Goal: Find specific page/section

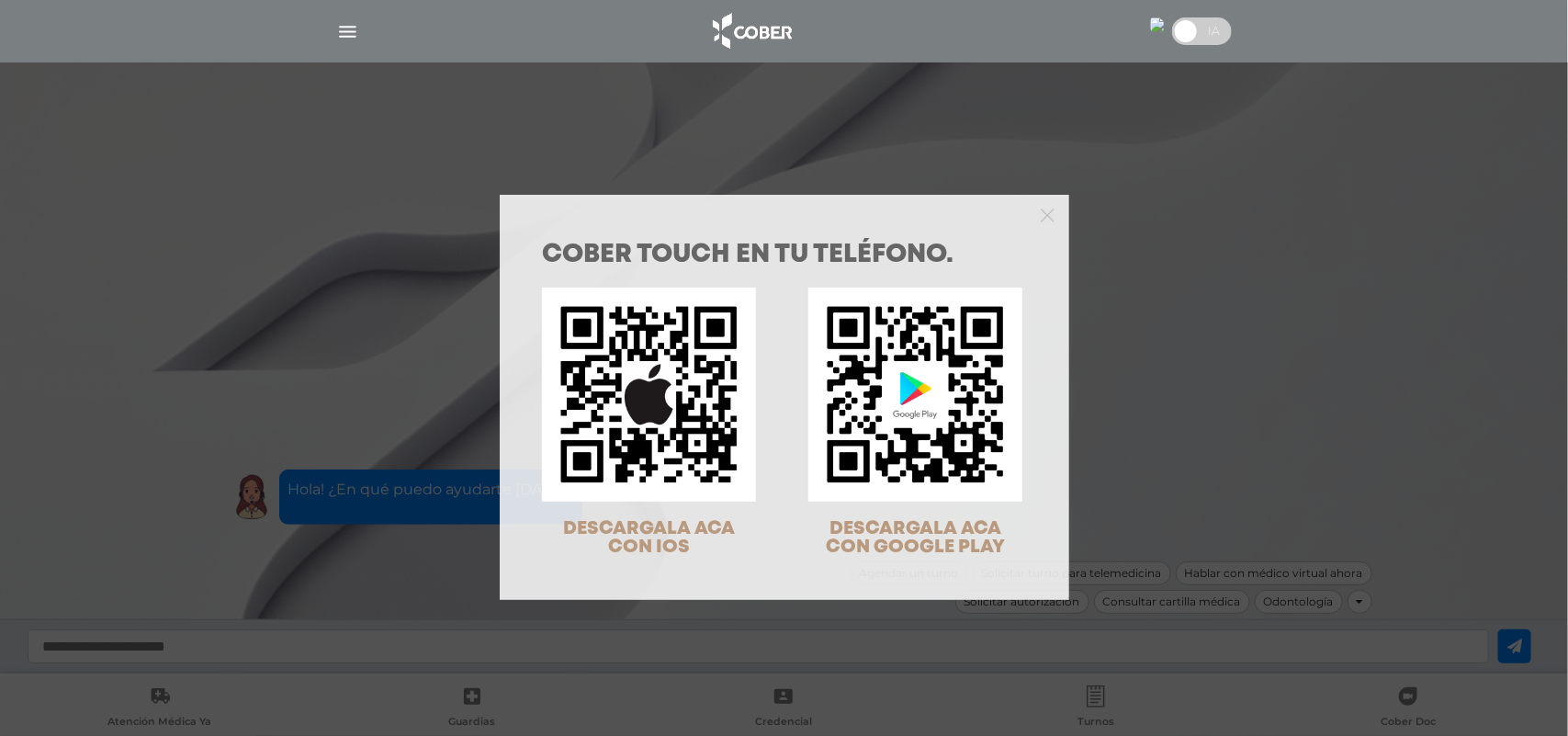
click at [350, 20] on div "COBER TOUCH en tu teléfono. DESCARGALA ACA CON IOS DESCARGALA ACA CON GOOGLE PL…" at bounding box center [784, 368] width 1568 height 736
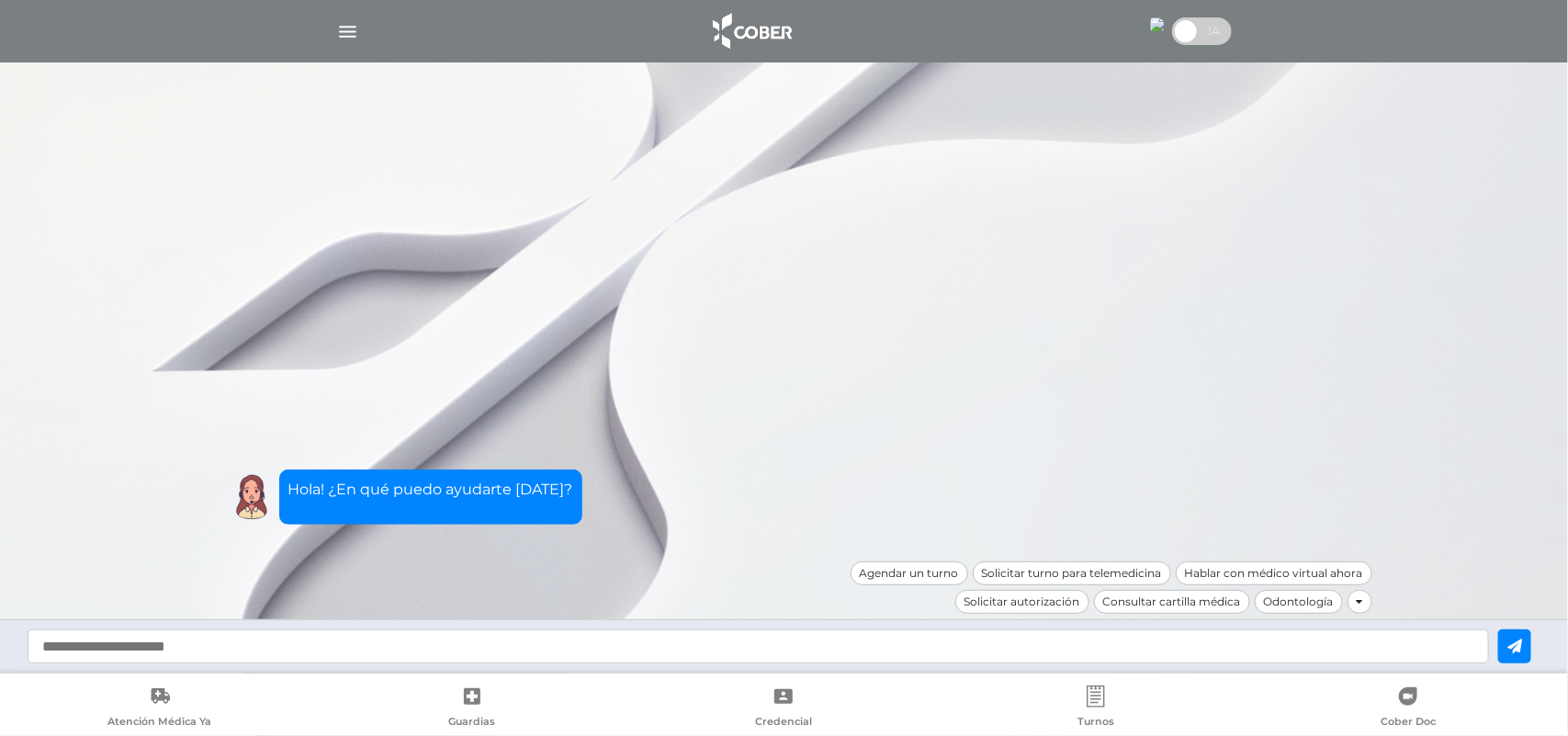
click at [349, 25] on img "button" at bounding box center [347, 31] width 23 height 23
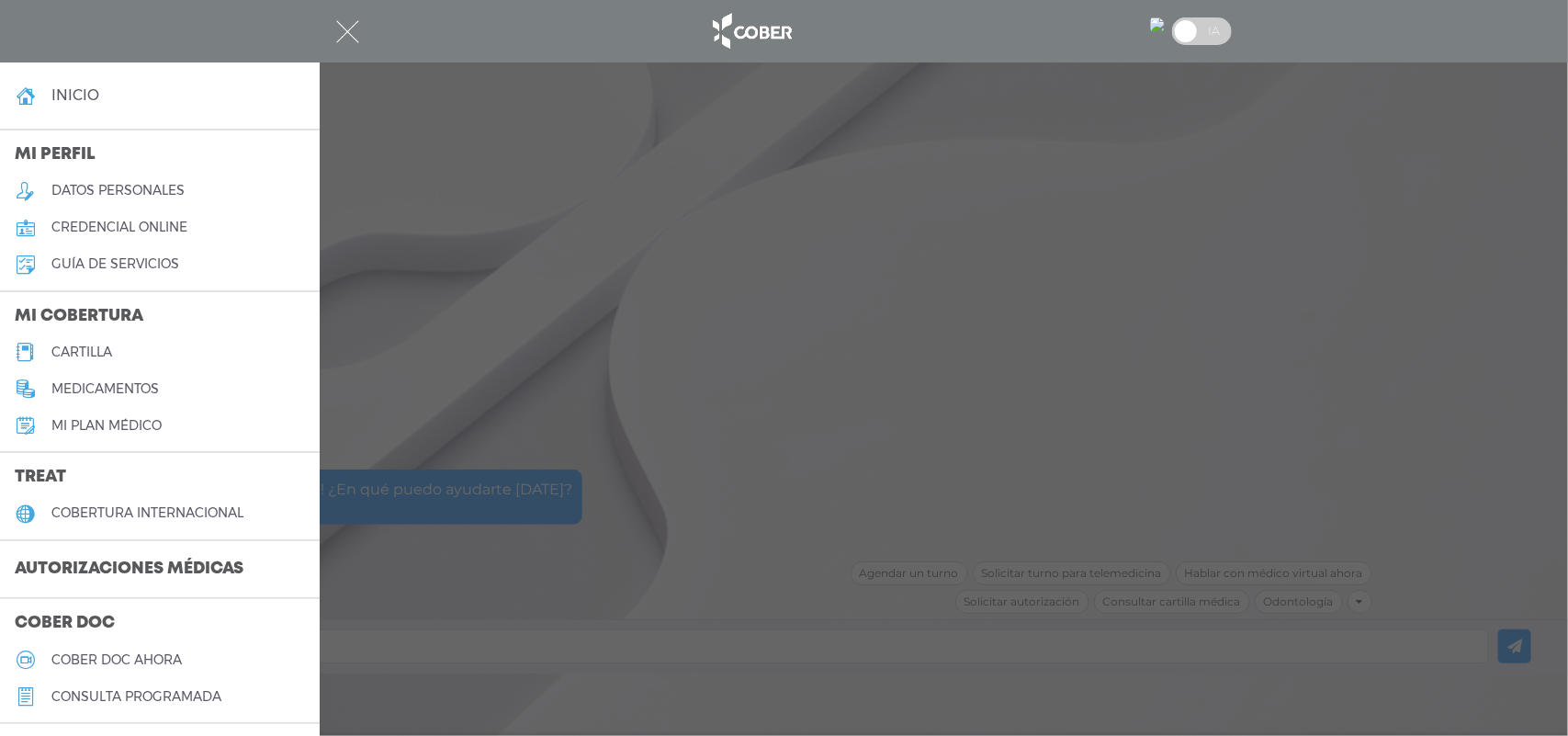
click at [109, 353] on h5 "cartilla" at bounding box center [82, 351] width 61 height 16
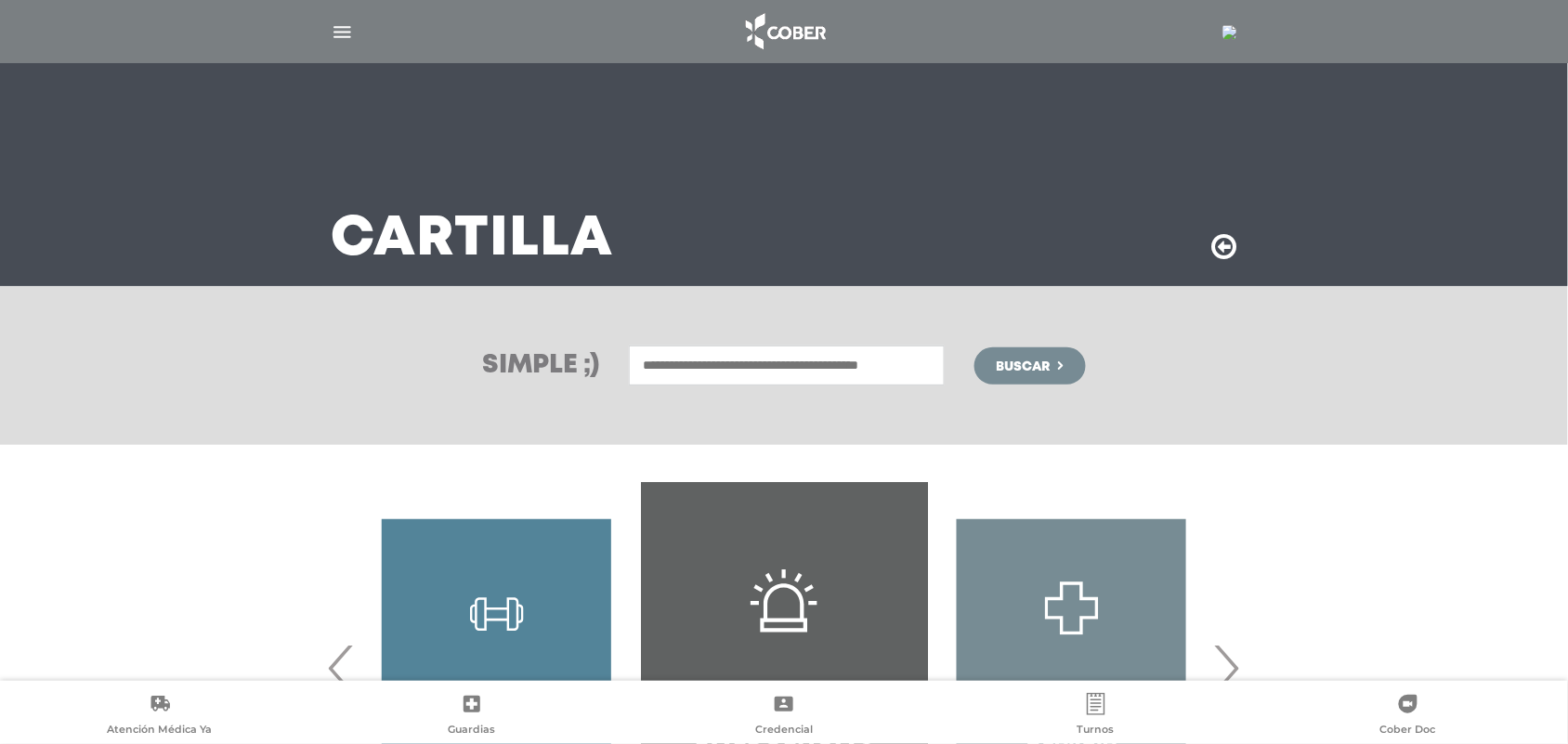
click at [671, 369] on input "text" at bounding box center [786, 365] width 316 height 40
type input "***"
click at [975, 347] on button "Buscar" at bounding box center [1030, 365] width 111 height 37
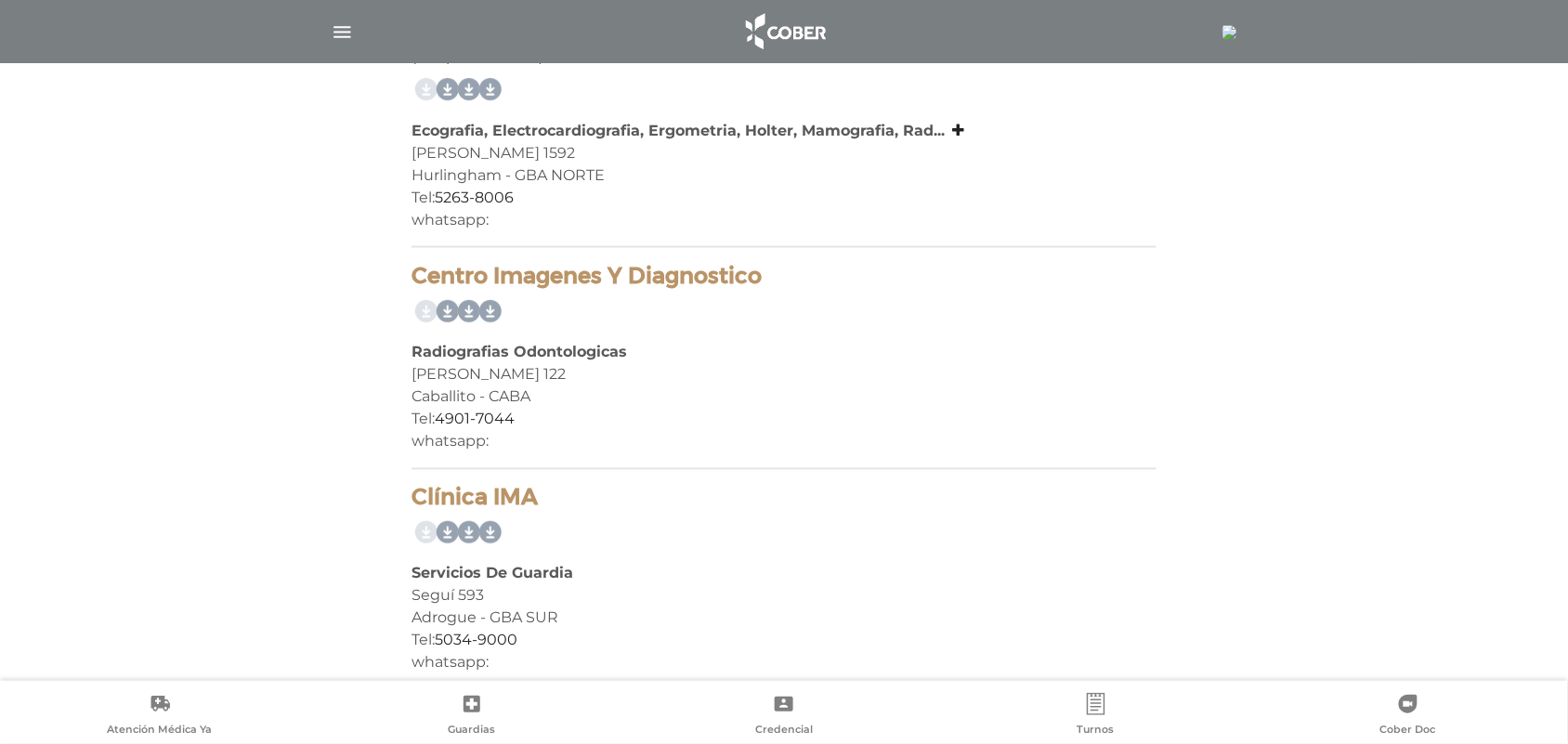
scroll to position [2828, 0]
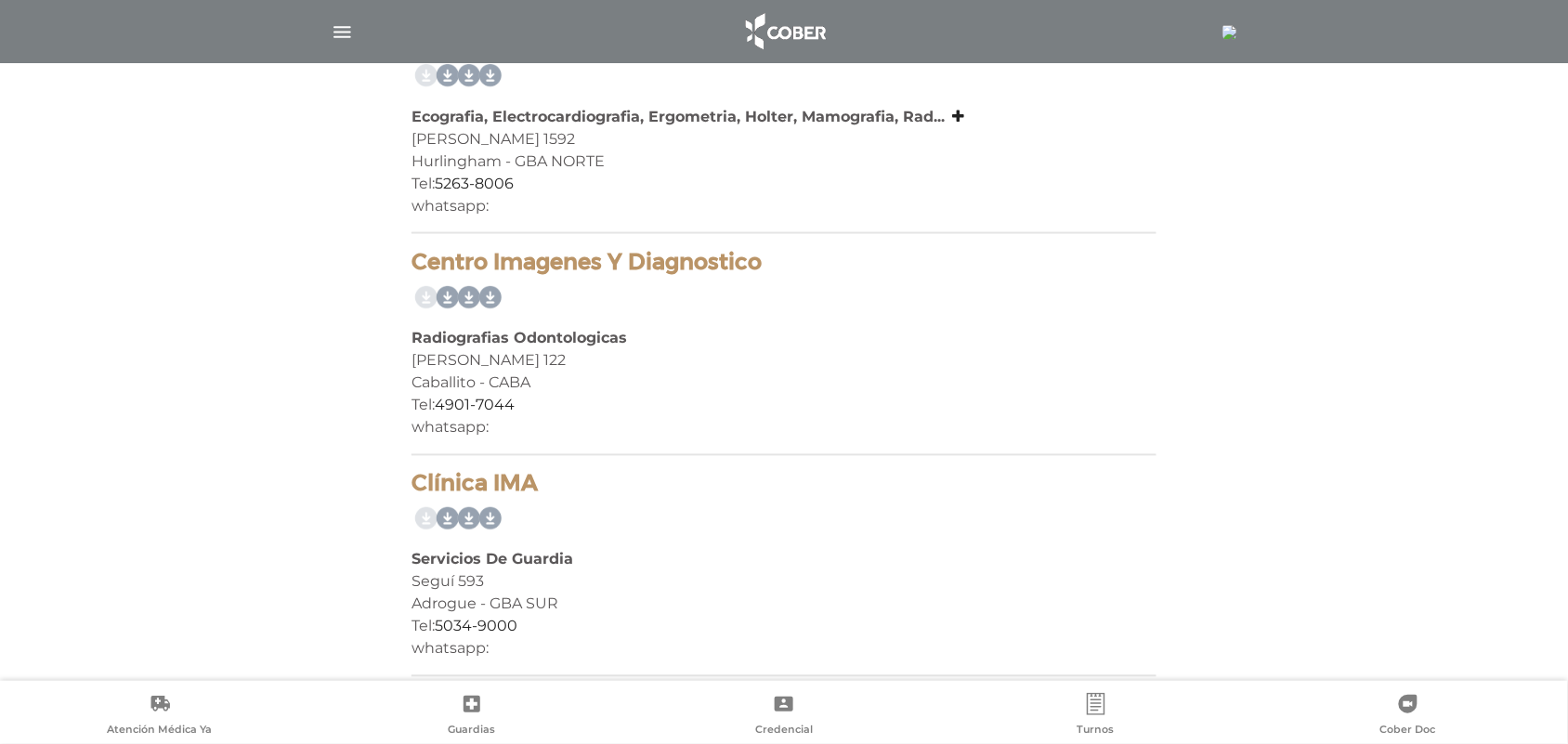
click at [344, 30] on img "button" at bounding box center [342, 32] width 23 height 23
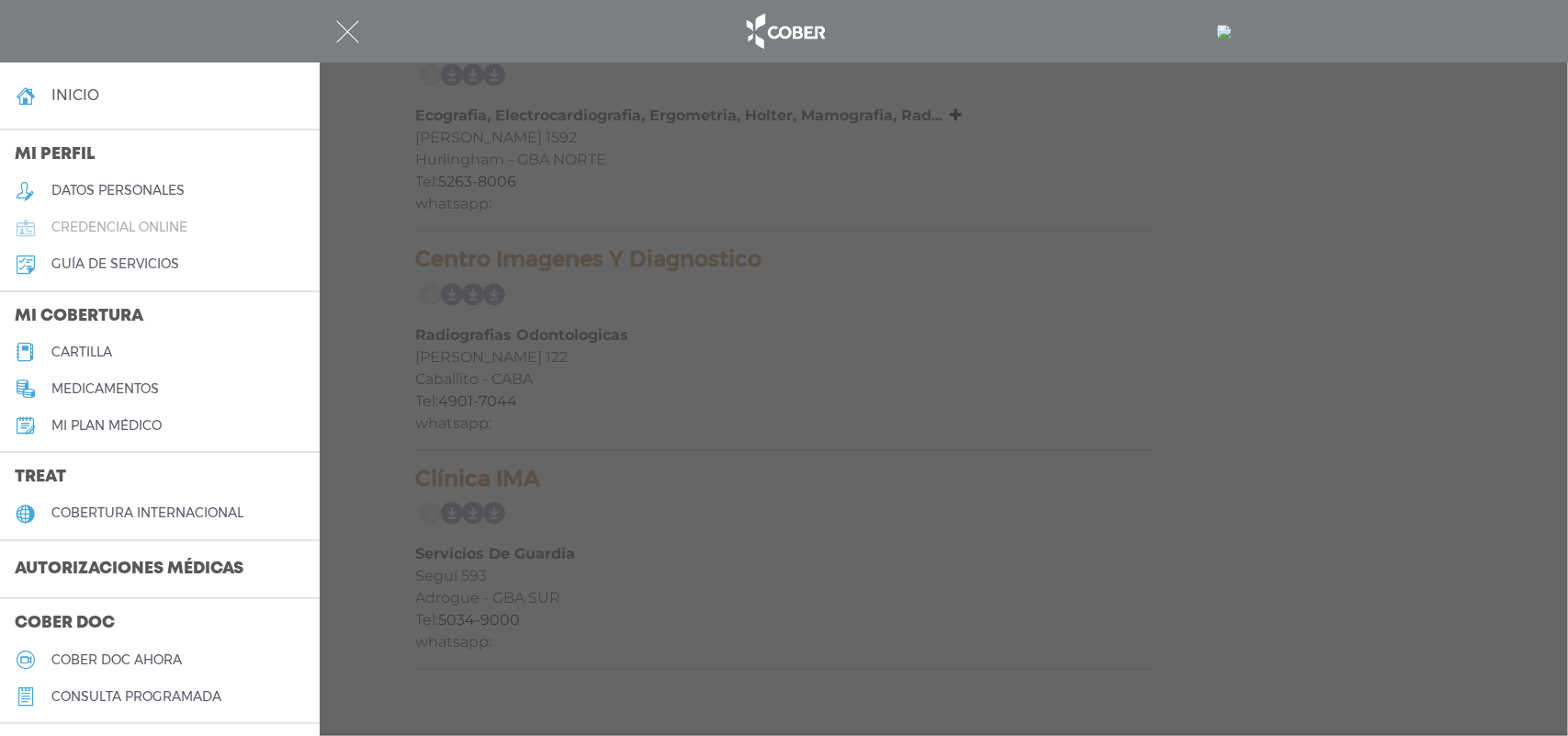
click at [94, 216] on link "credencial online" at bounding box center [160, 228] width 320 height 37
